Goal: Information Seeking & Learning: Learn about a topic

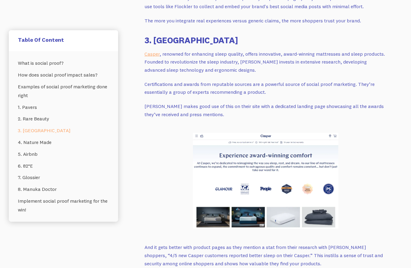
scroll to position [1633, 0]
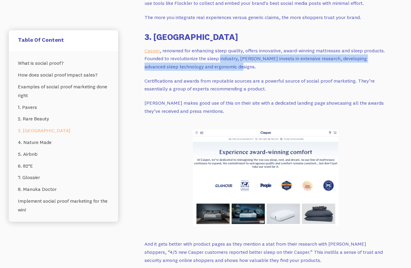
drag, startPoint x: 221, startPoint y: 38, endPoint x: 222, endPoint y: 52, distance: 14.0
click at [222, 52] on p "[PERSON_NAME] , renowned for enhancing sleep quality, offers innovative, award-…" at bounding box center [266, 59] width 242 height 24
drag, startPoint x: 214, startPoint y: 51, endPoint x: 219, endPoint y: 47, distance: 6.1
click at [215, 50] on p "[PERSON_NAME] , renowned for enhancing sleep quality, offers innovative, award-…" at bounding box center [266, 59] width 242 height 24
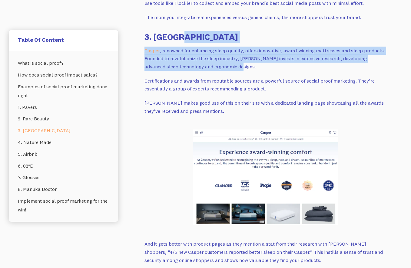
drag, startPoint x: 231, startPoint y: 48, endPoint x: 200, endPoint y: 23, distance: 39.3
click at [200, 47] on p "[PERSON_NAME] , renowned for enhancing sleep quality, offers innovative, award-…" at bounding box center [266, 59] width 242 height 24
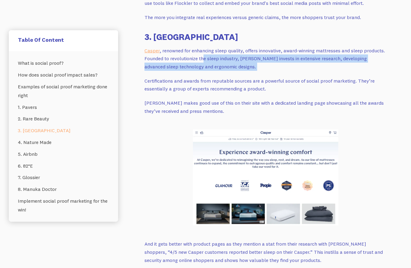
drag, startPoint x: 205, startPoint y: 38, endPoint x: 200, endPoint y: 57, distance: 19.1
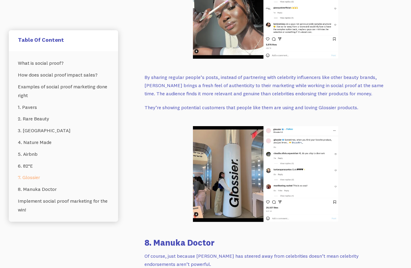
scroll to position [2974, 0]
